Goal: Communication & Community: Participate in discussion

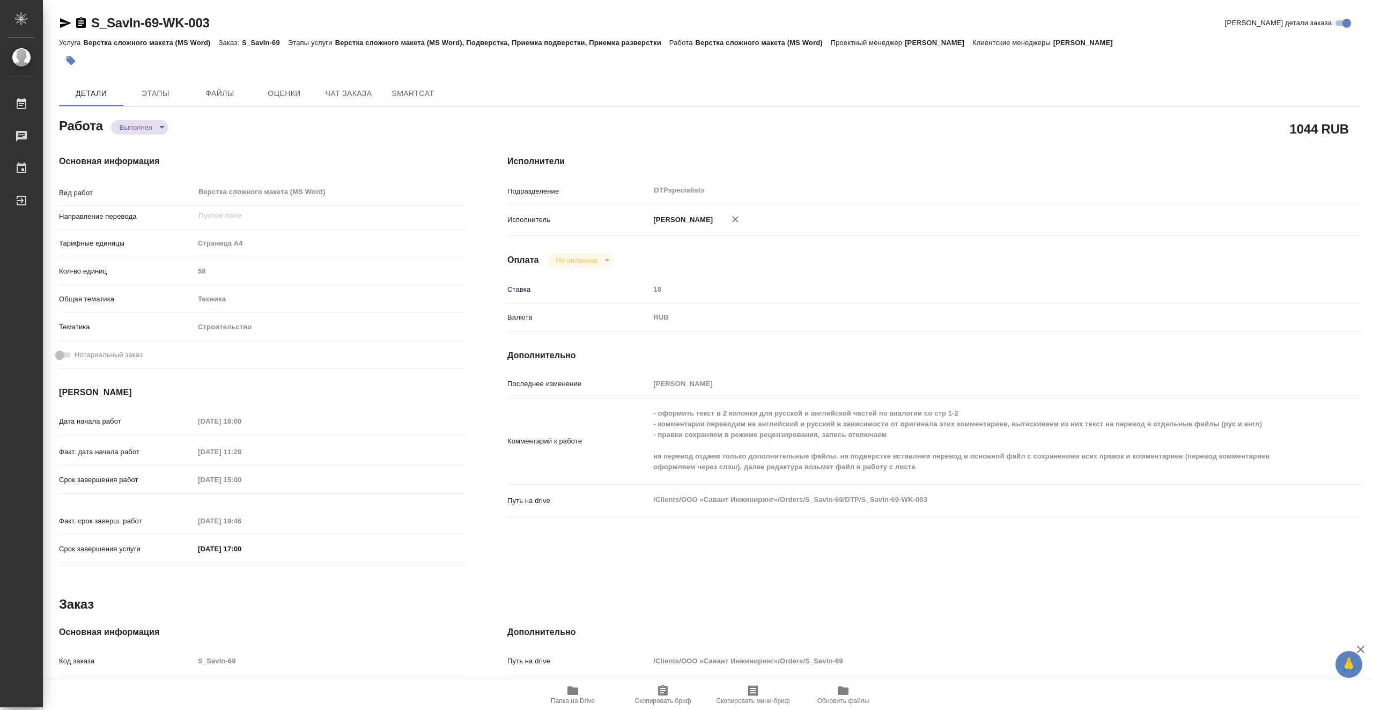
type textarea "x"
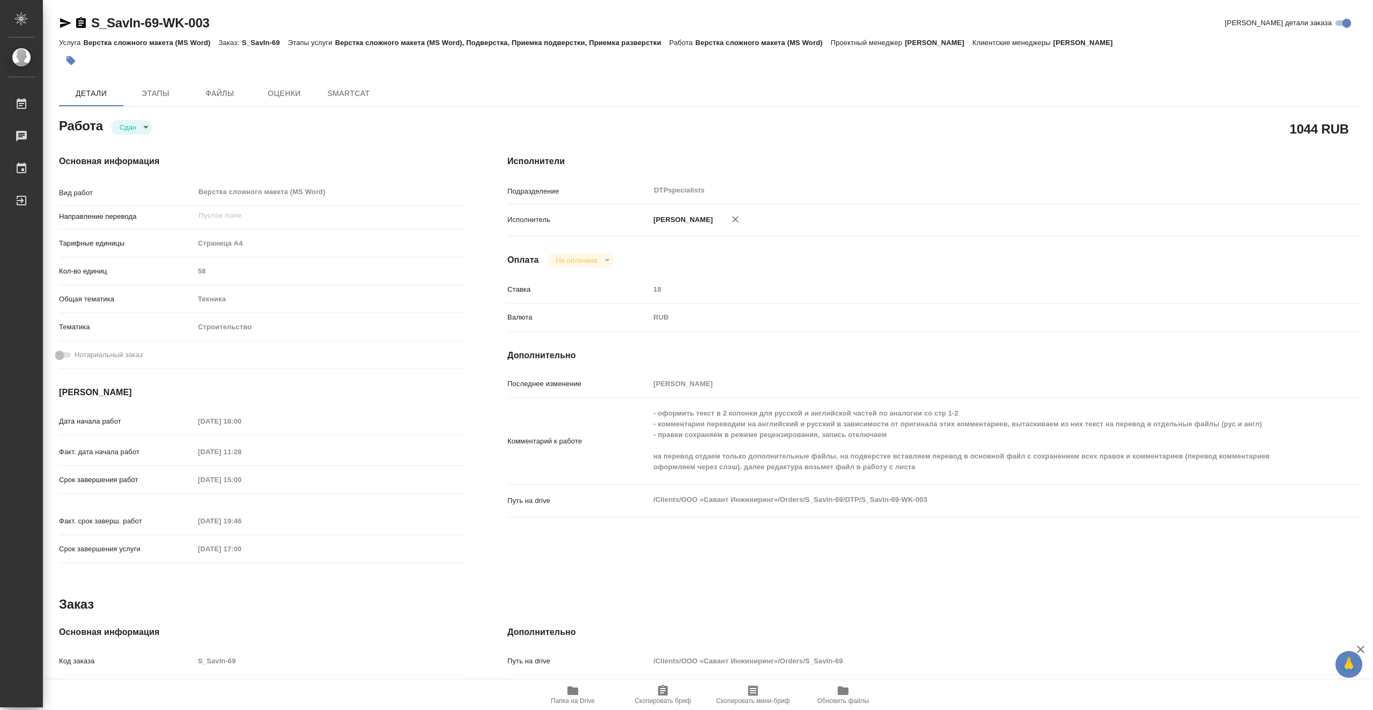
type textarea "x"
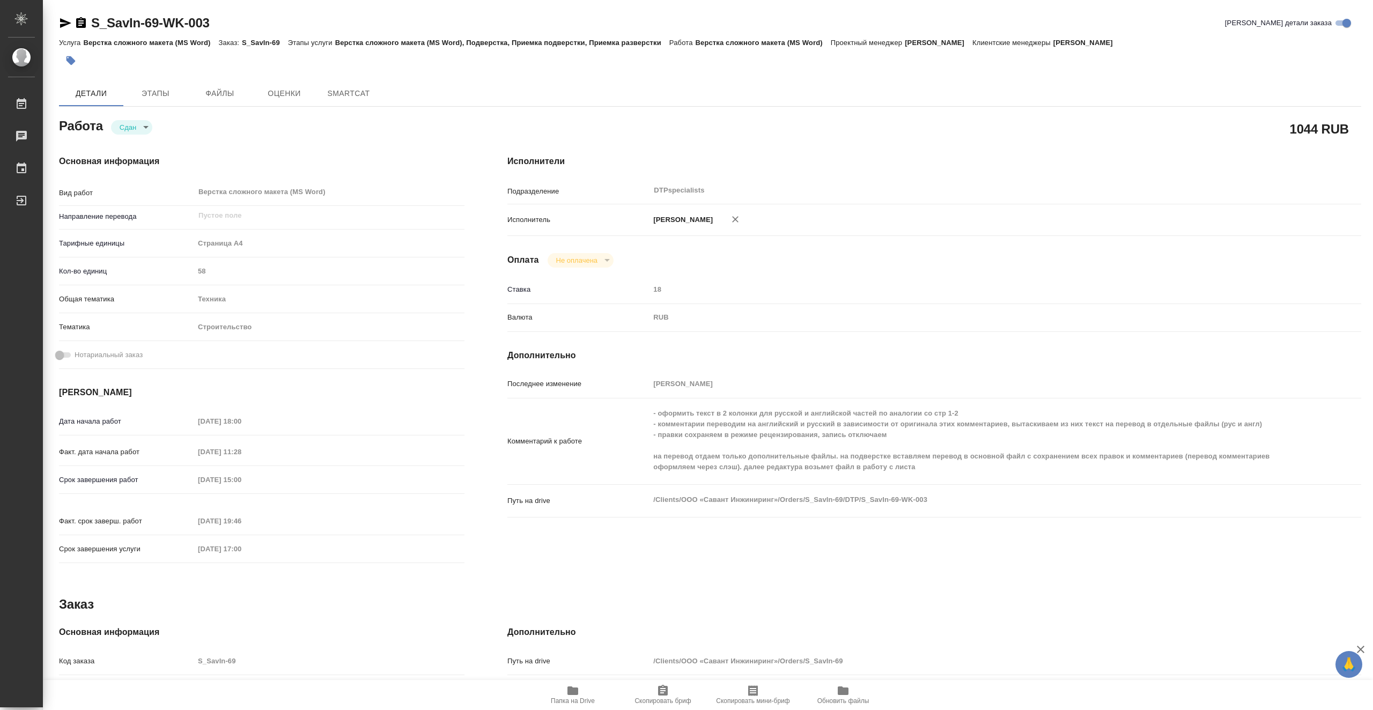
type textarea "x"
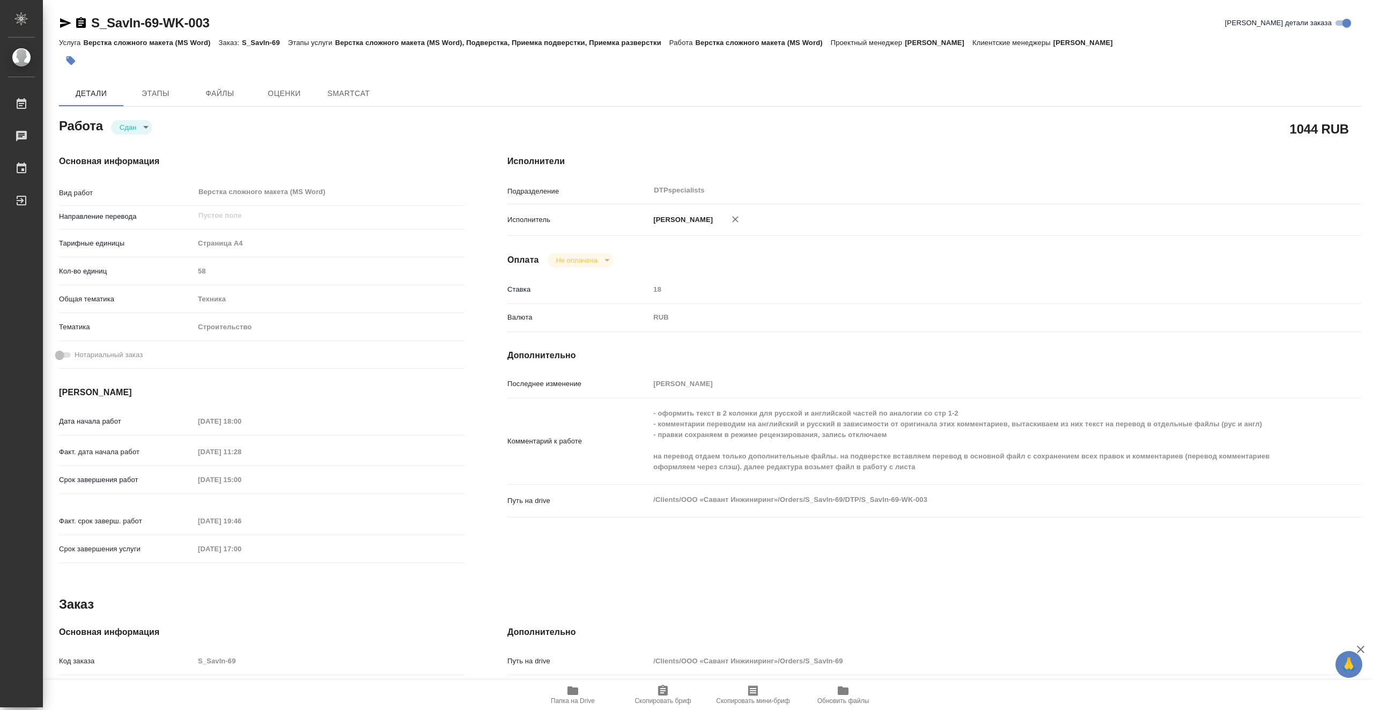
type textarea "x"
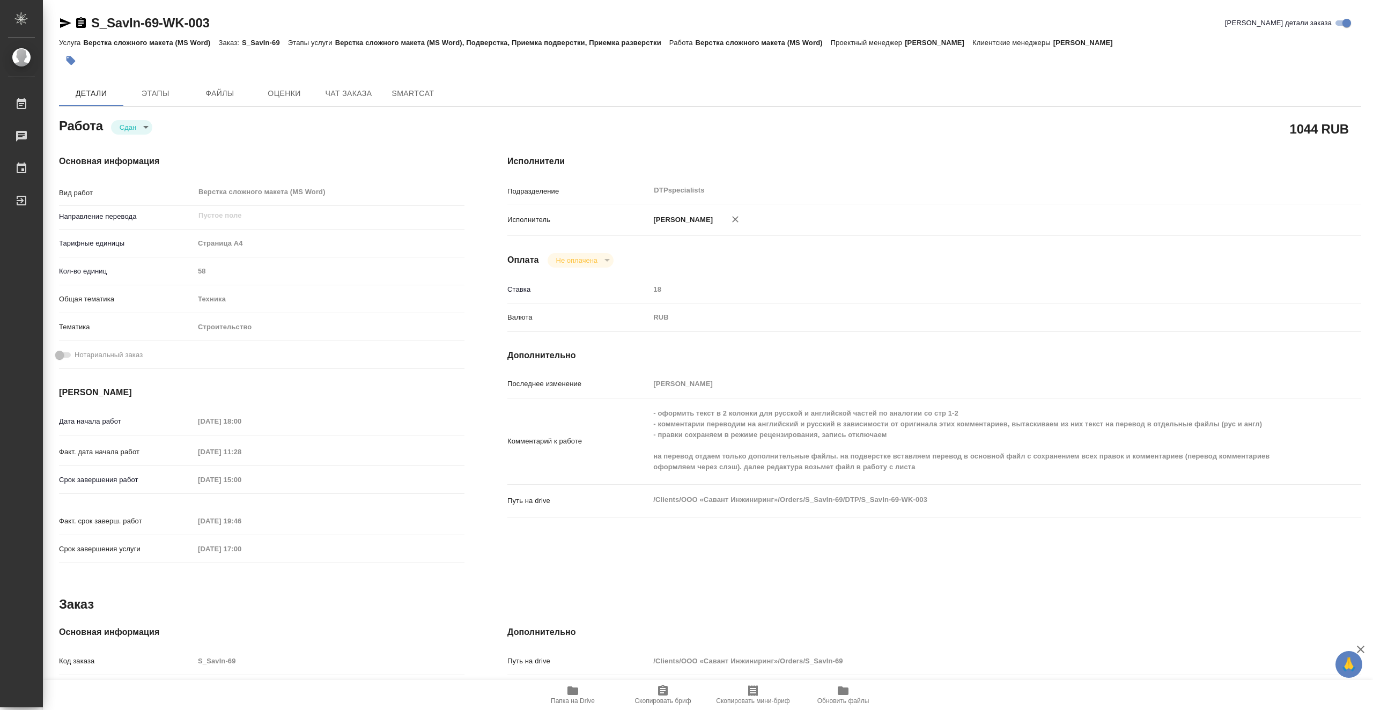
type textarea "x"
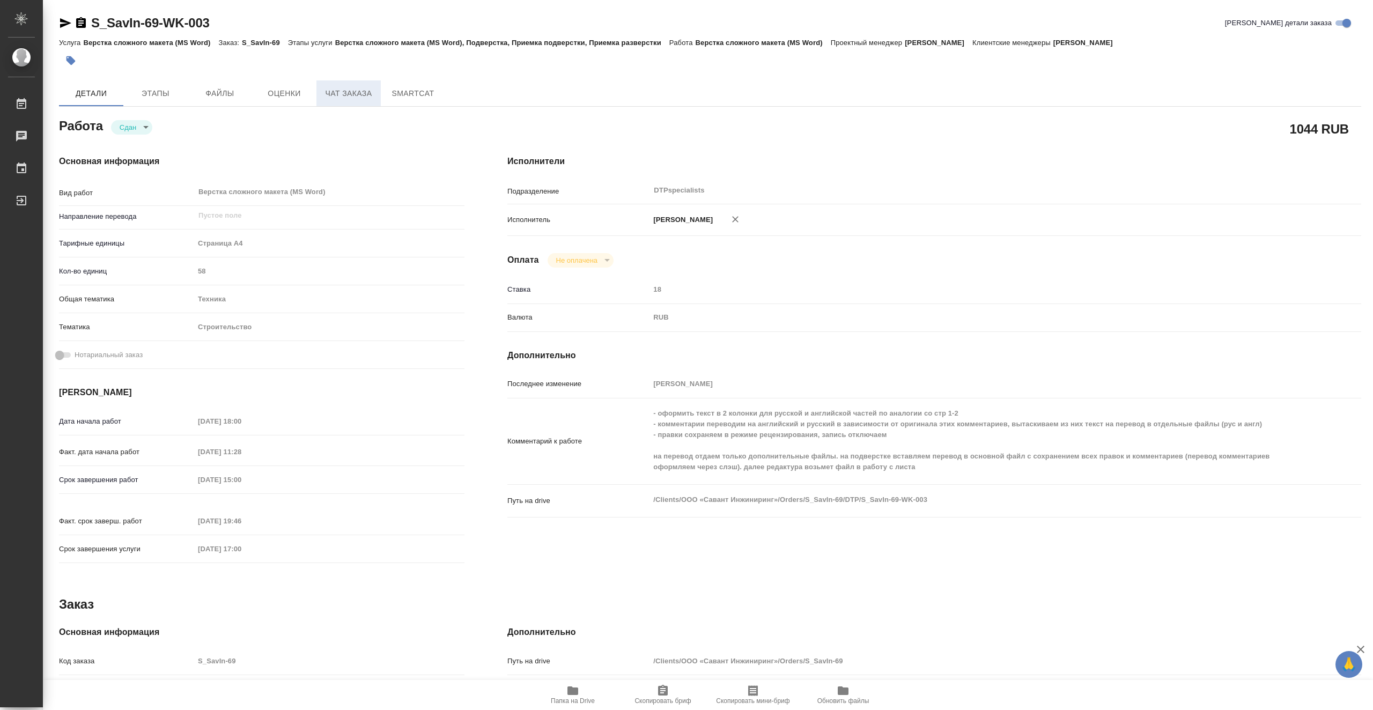
type textarea "x"
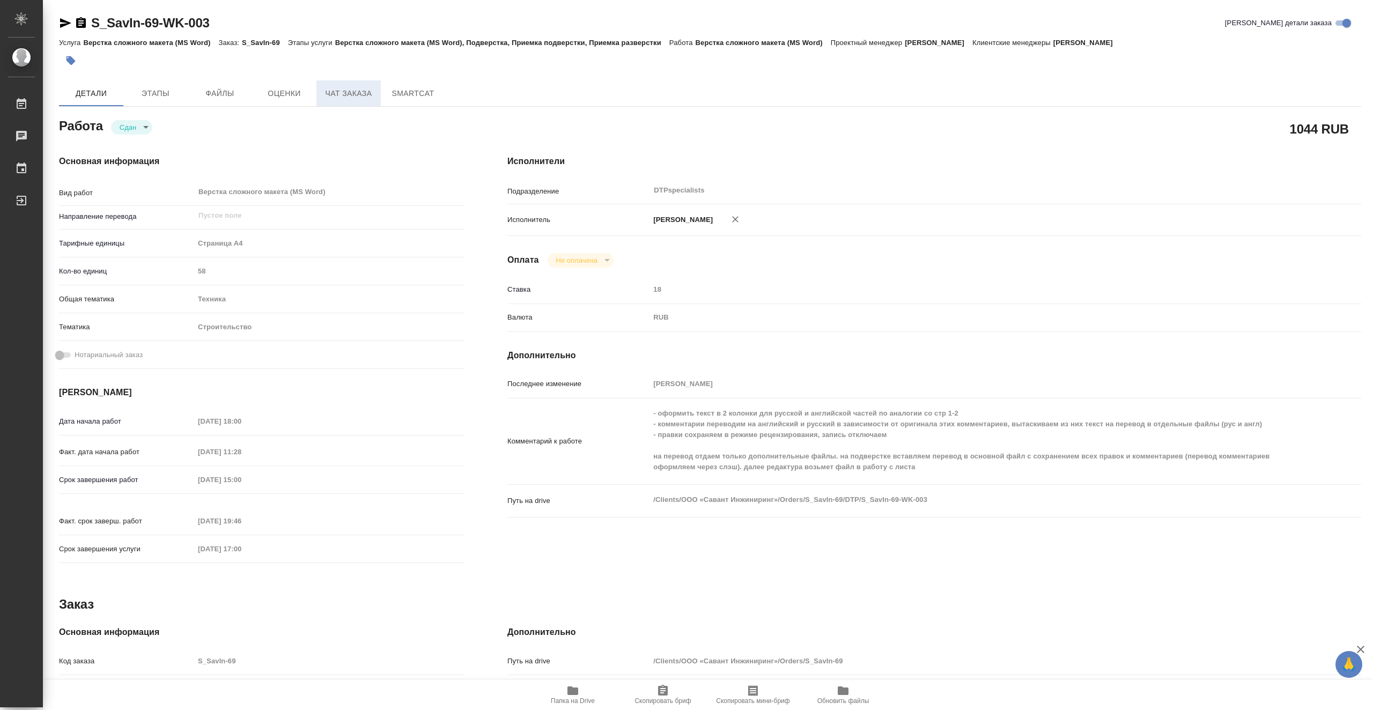
click at [359, 95] on span "Чат заказа" at bounding box center [348, 93] width 51 height 13
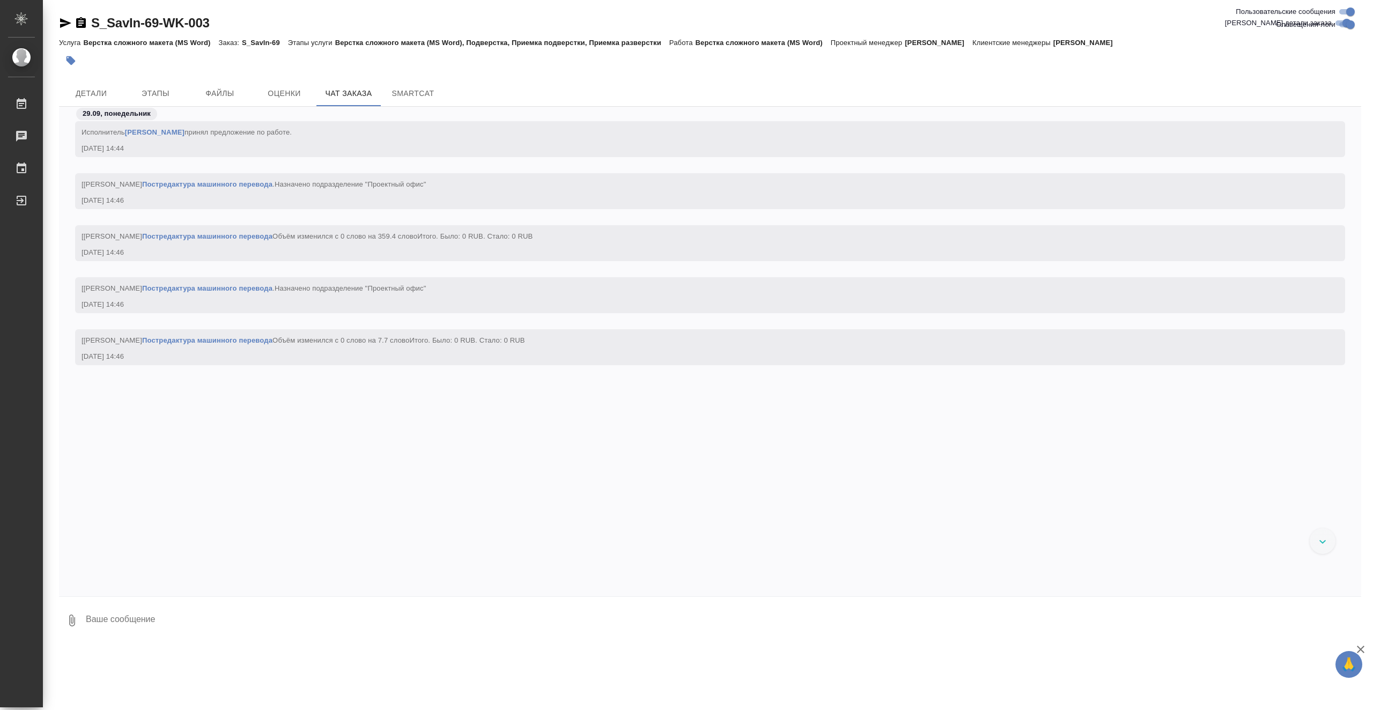
scroll to position [15292, 0]
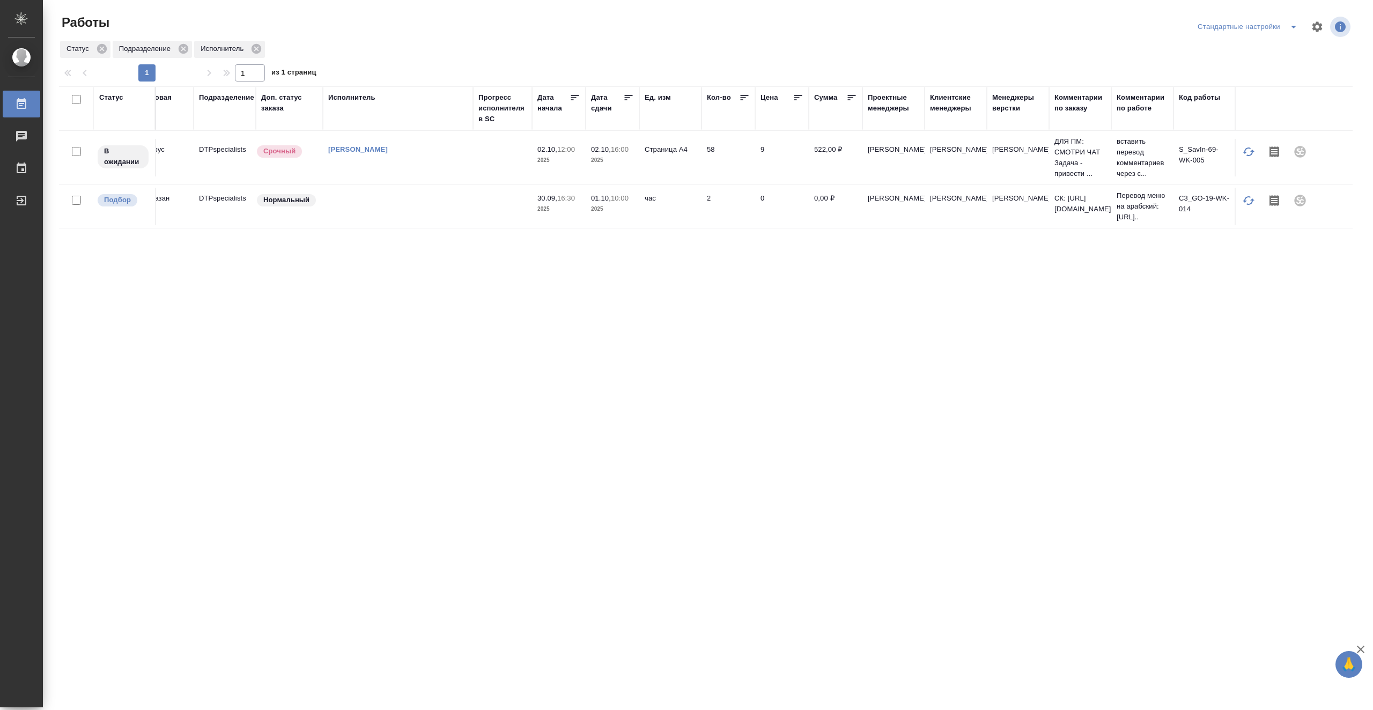
scroll to position [0, 275]
click at [787, 169] on td "9" at bounding box center [781, 158] width 54 height 38
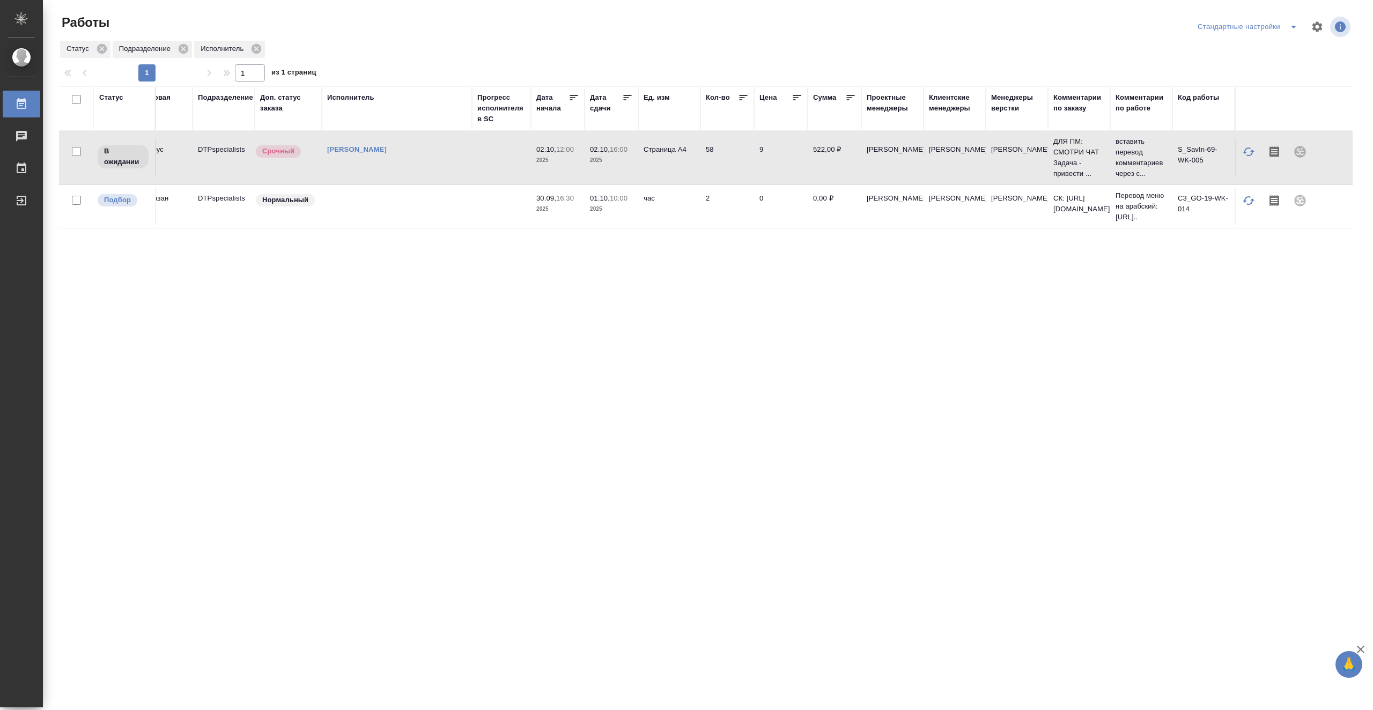
click at [787, 169] on td "9" at bounding box center [781, 158] width 54 height 38
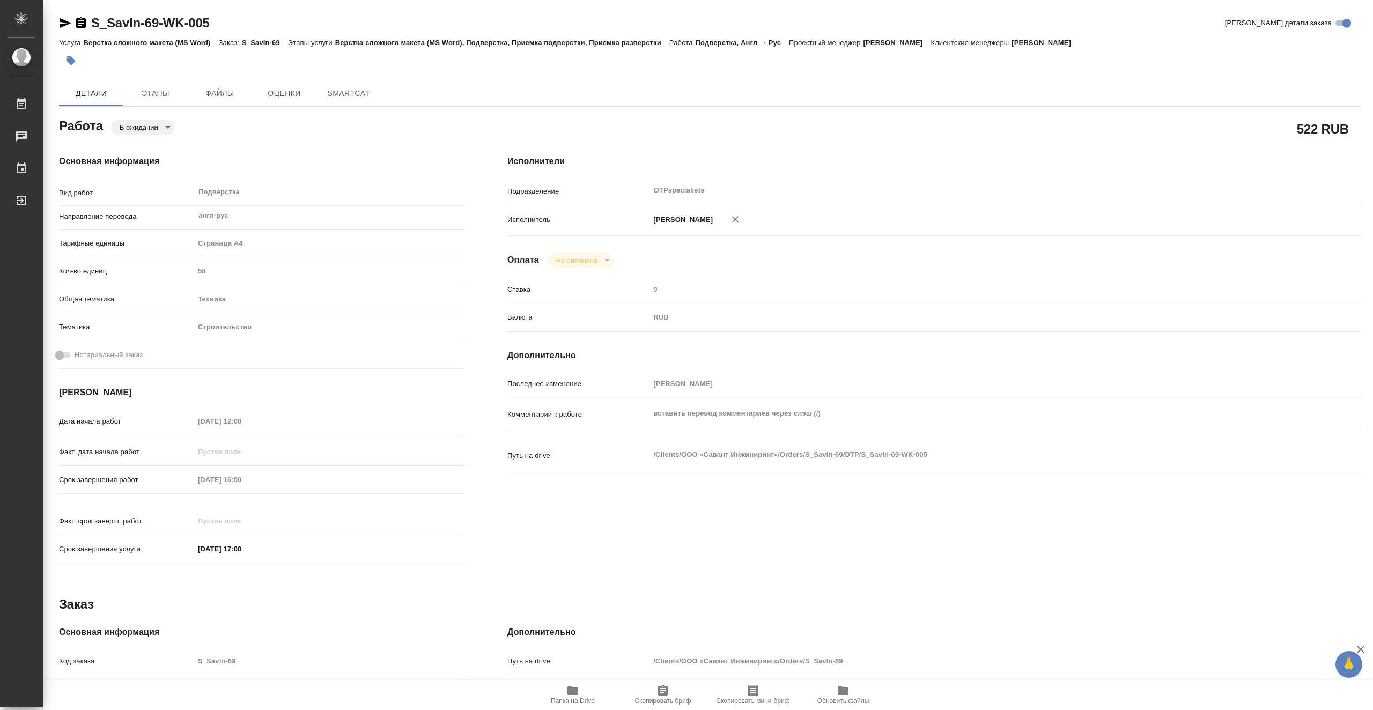
type textarea "x"
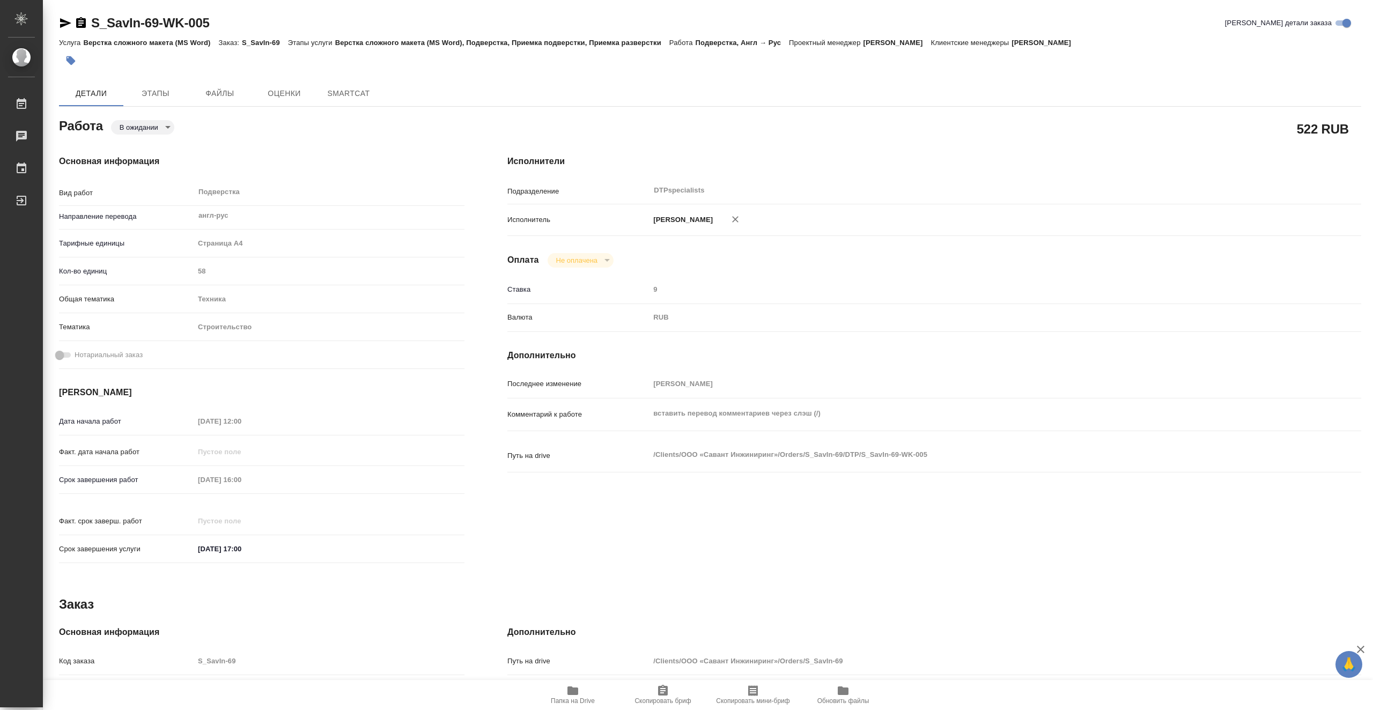
type textarea "x"
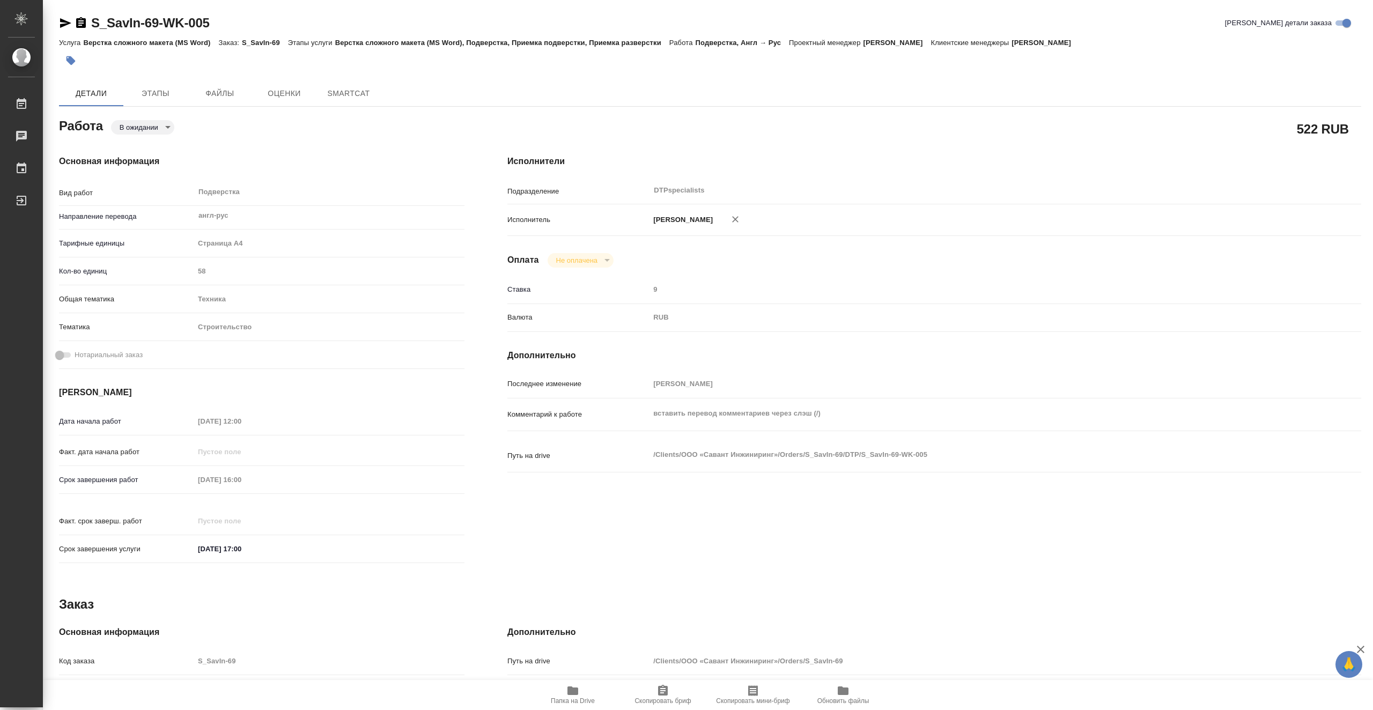
type textarea "x"
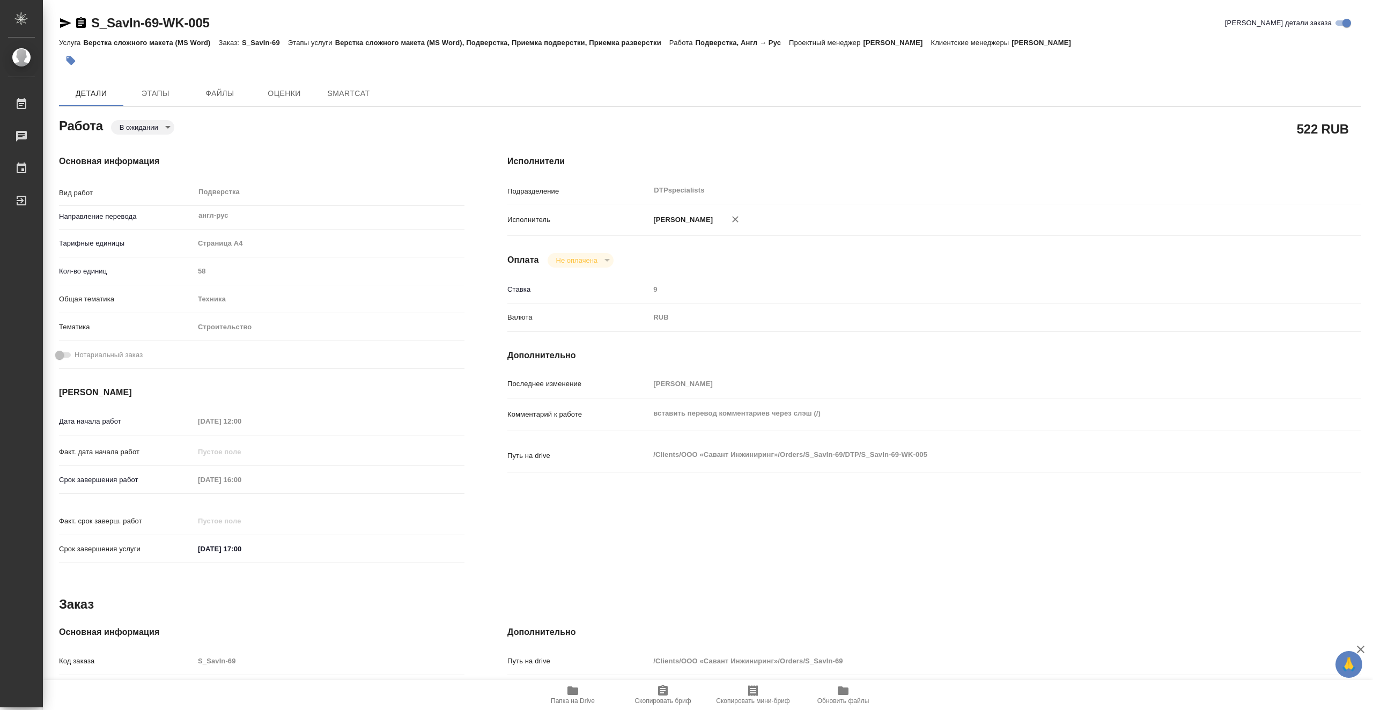
type textarea "x"
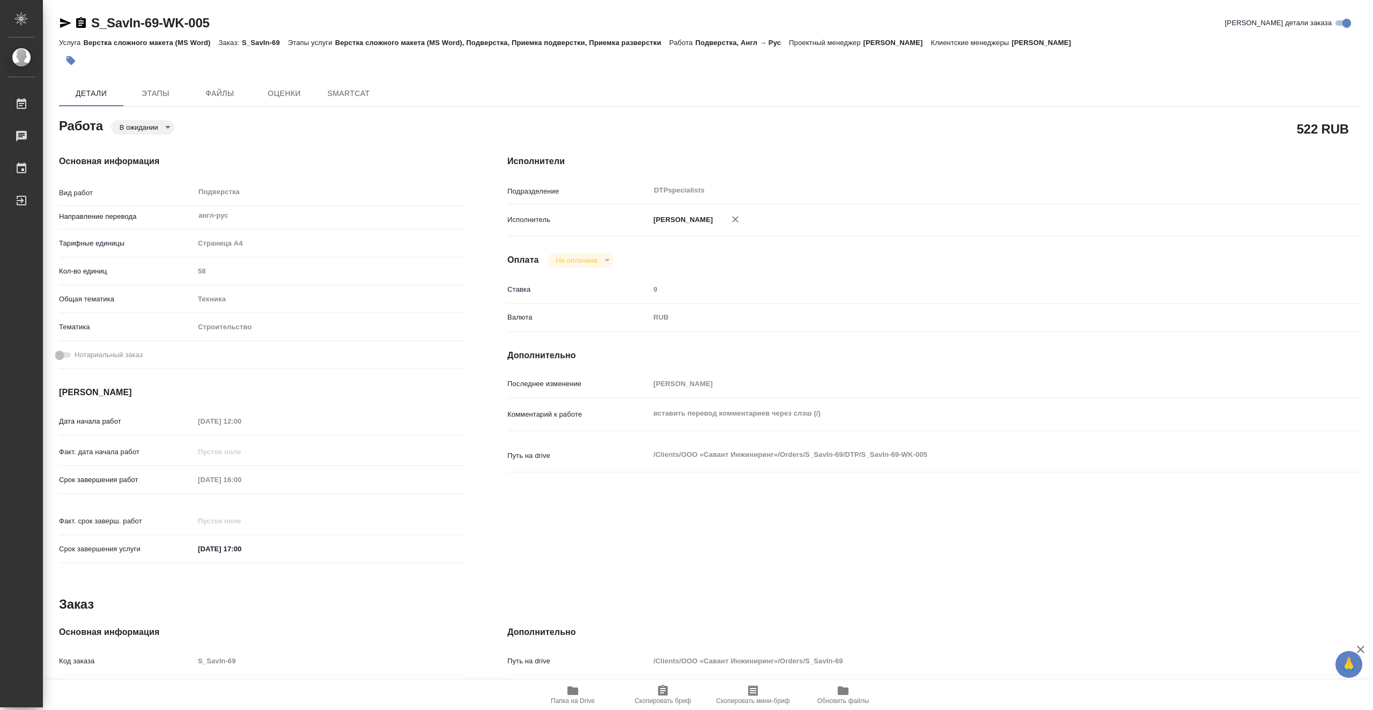
type textarea "x"
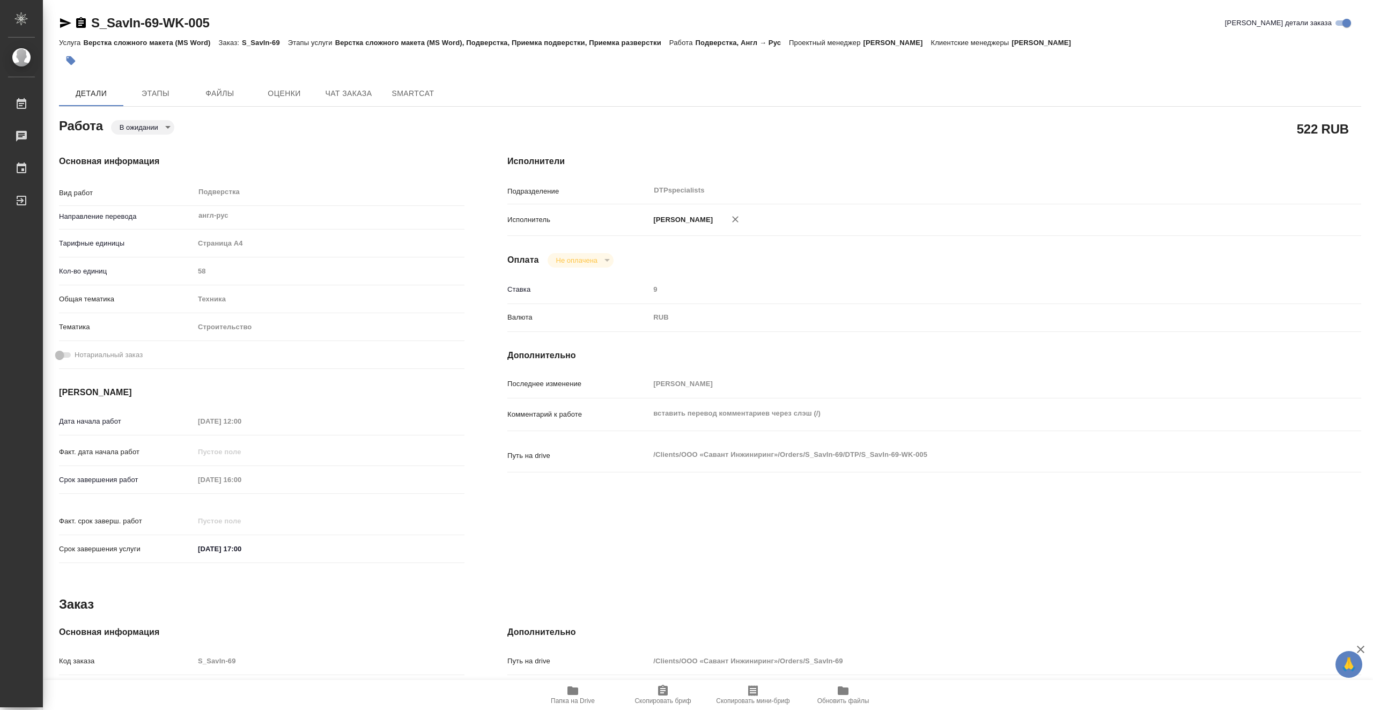
type textarea "x"
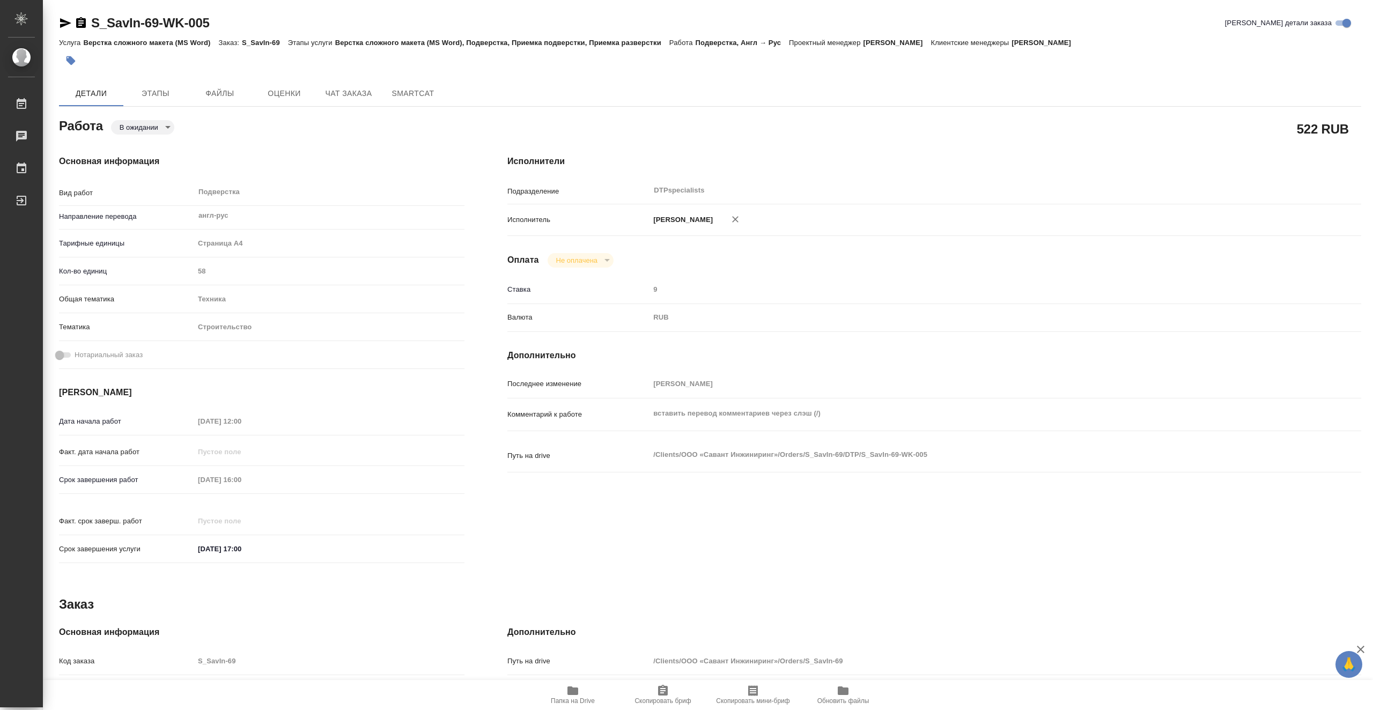
type textarea "x"
